Goal: Task Accomplishment & Management: Manage account settings

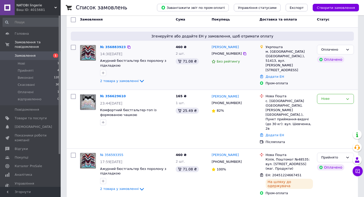
scroll to position [30, 0]
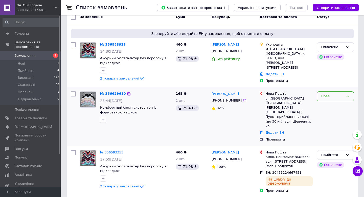
click at [329, 97] on div "Нове" at bounding box center [333, 96] width 22 height 5
click at [329, 122] on li "Скасовано" at bounding box center [336, 125] width 36 height 9
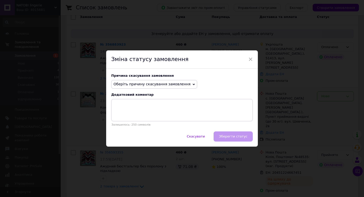
click at [154, 87] on span "Оберіть причину скасування замовлення" at bounding box center [154, 84] width 86 height 9
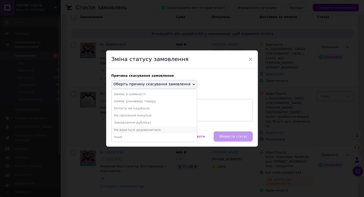
click at [138, 130] on li "Не вдається додзвонитися" at bounding box center [155, 129] width 86 height 7
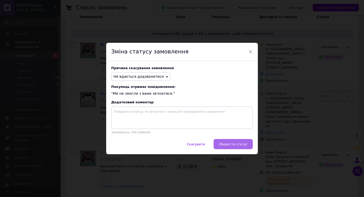
click at [230, 147] on button "Зберегти статус" at bounding box center [233, 144] width 39 height 10
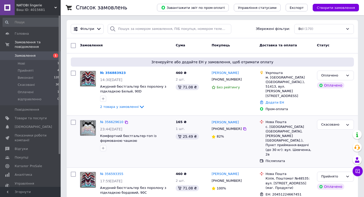
scroll to position [0, 0]
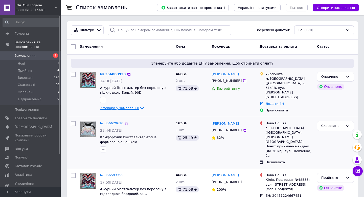
click at [133, 108] on span "2 товара у замовленні" at bounding box center [119, 108] width 39 height 4
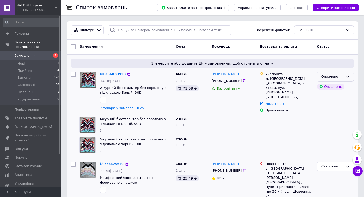
click at [329, 79] on div "Оплачено" at bounding box center [333, 76] width 22 height 5
click at [329, 91] on li "Прийнято" at bounding box center [336, 86] width 36 height 9
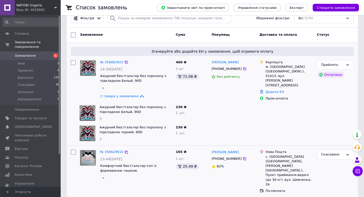
scroll to position [9, 0]
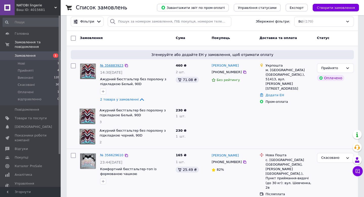
click at [119, 66] on link "№ 356883923" at bounding box center [111, 66] width 23 height 4
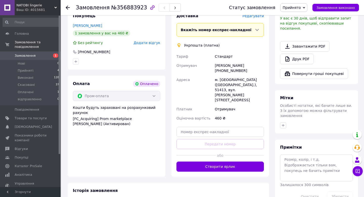
scroll to position [174, 0]
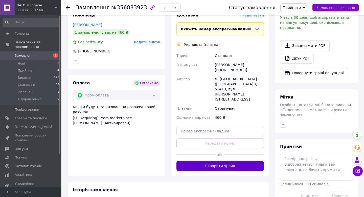
click at [216, 161] on button "Створити ярлик" at bounding box center [221, 166] width 88 height 10
